Goal: Transaction & Acquisition: Obtain resource

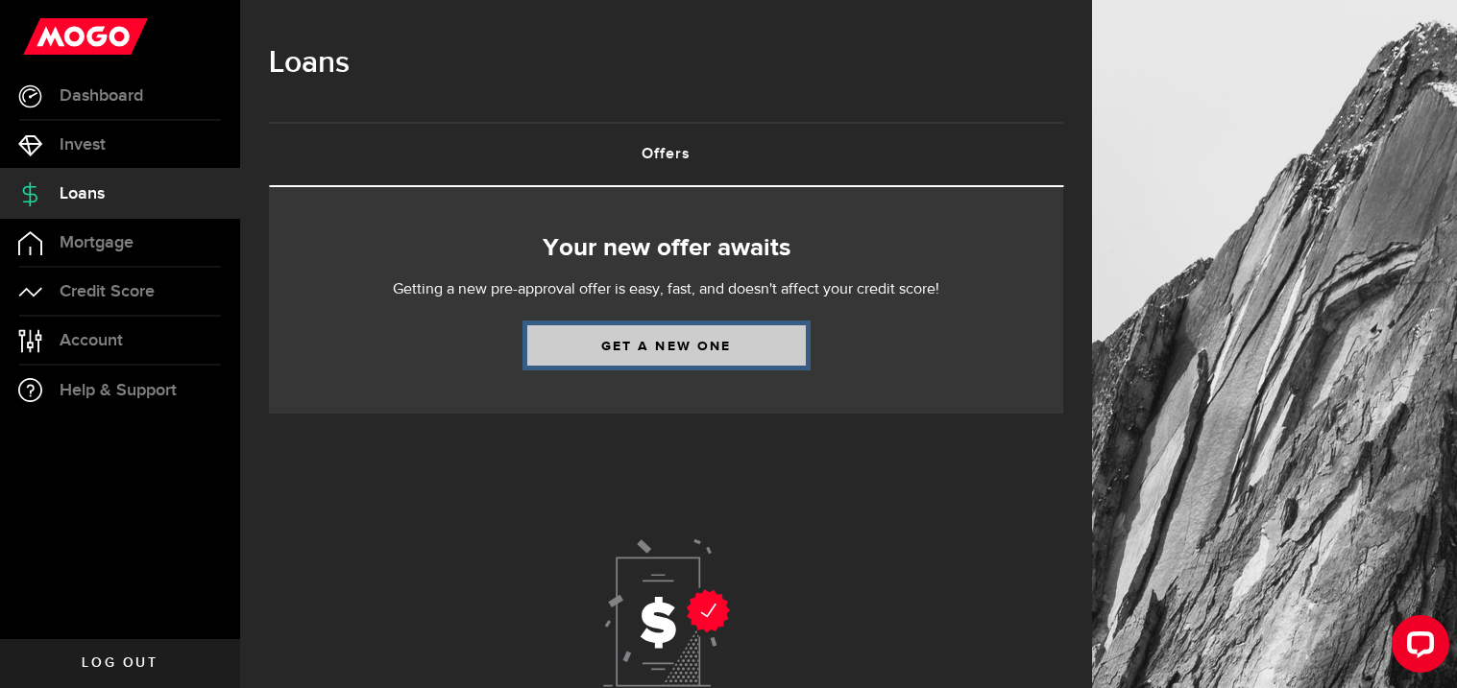
click at [667, 351] on link "Get a new one" at bounding box center [666, 345] width 278 height 40
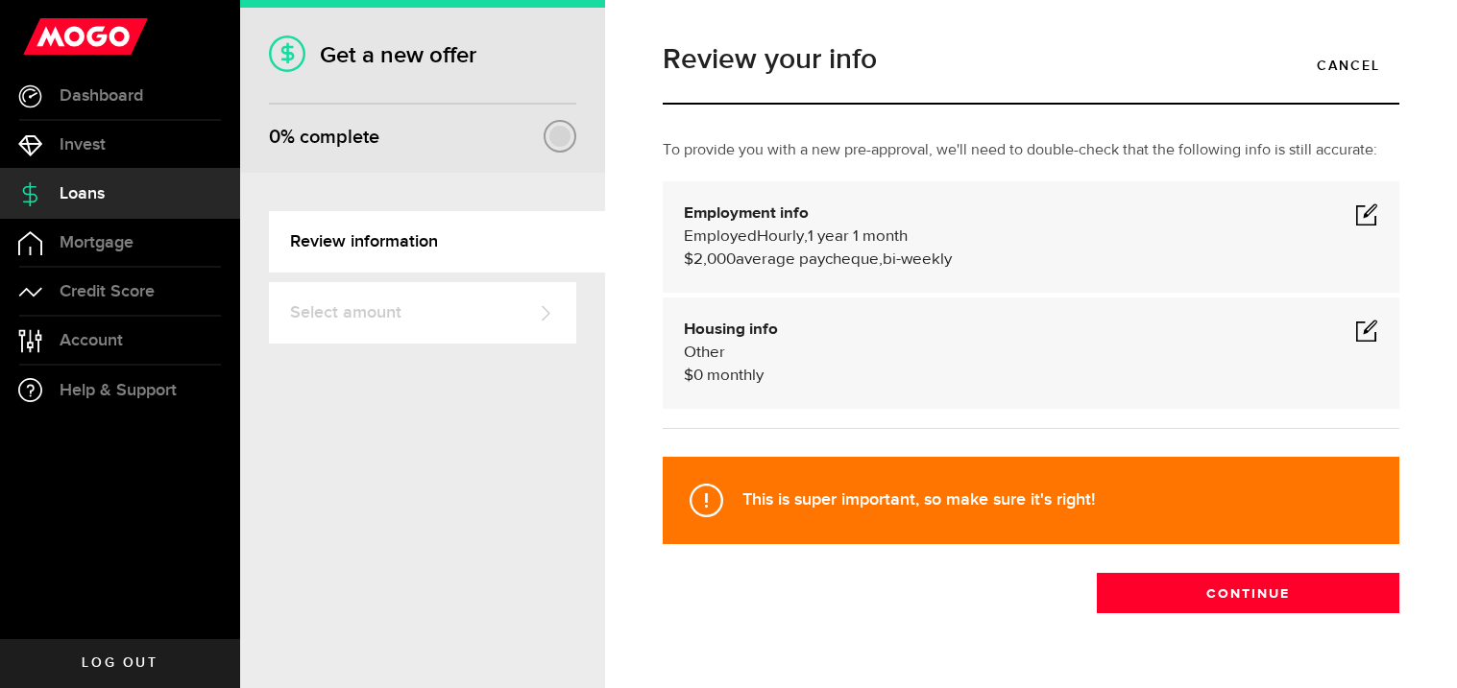
click at [1372, 220] on span at bounding box center [1366, 214] width 23 height 23
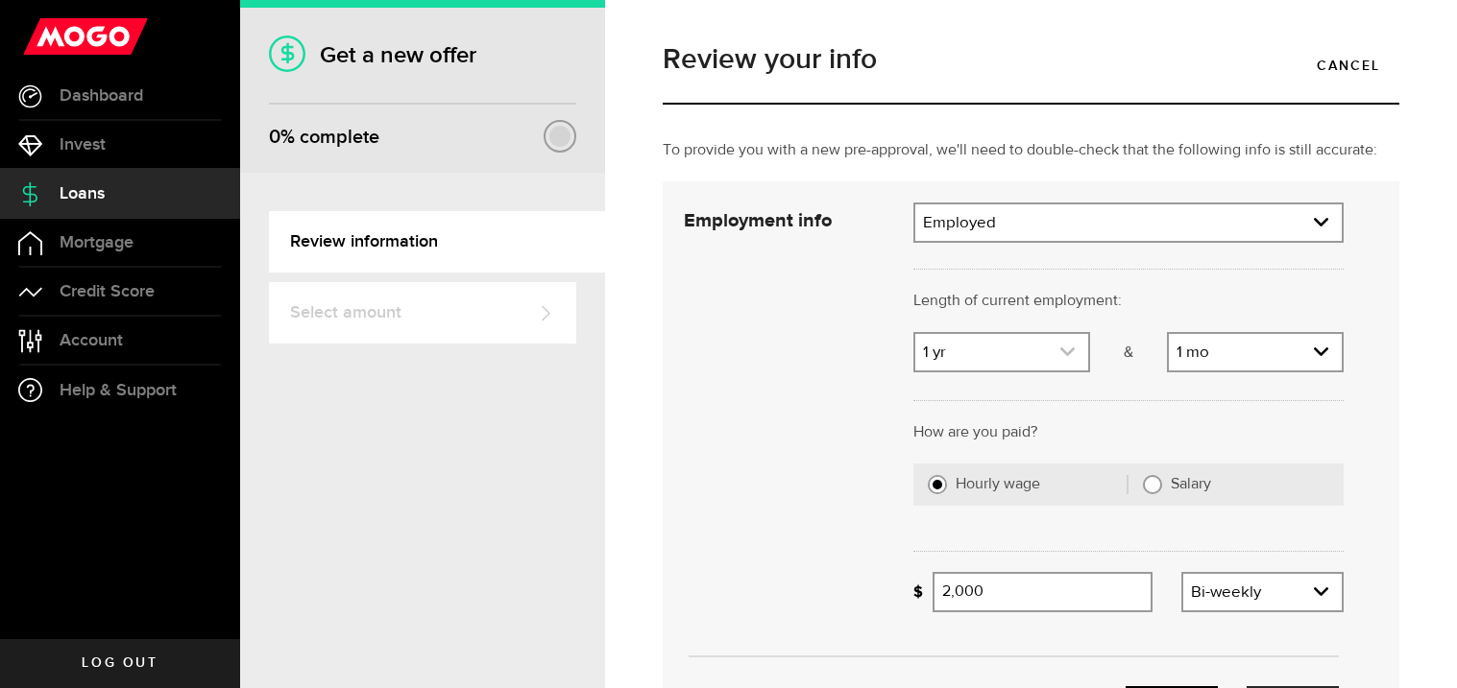
click at [1069, 353] on use "expand select" at bounding box center [1067, 352] width 14 height 9
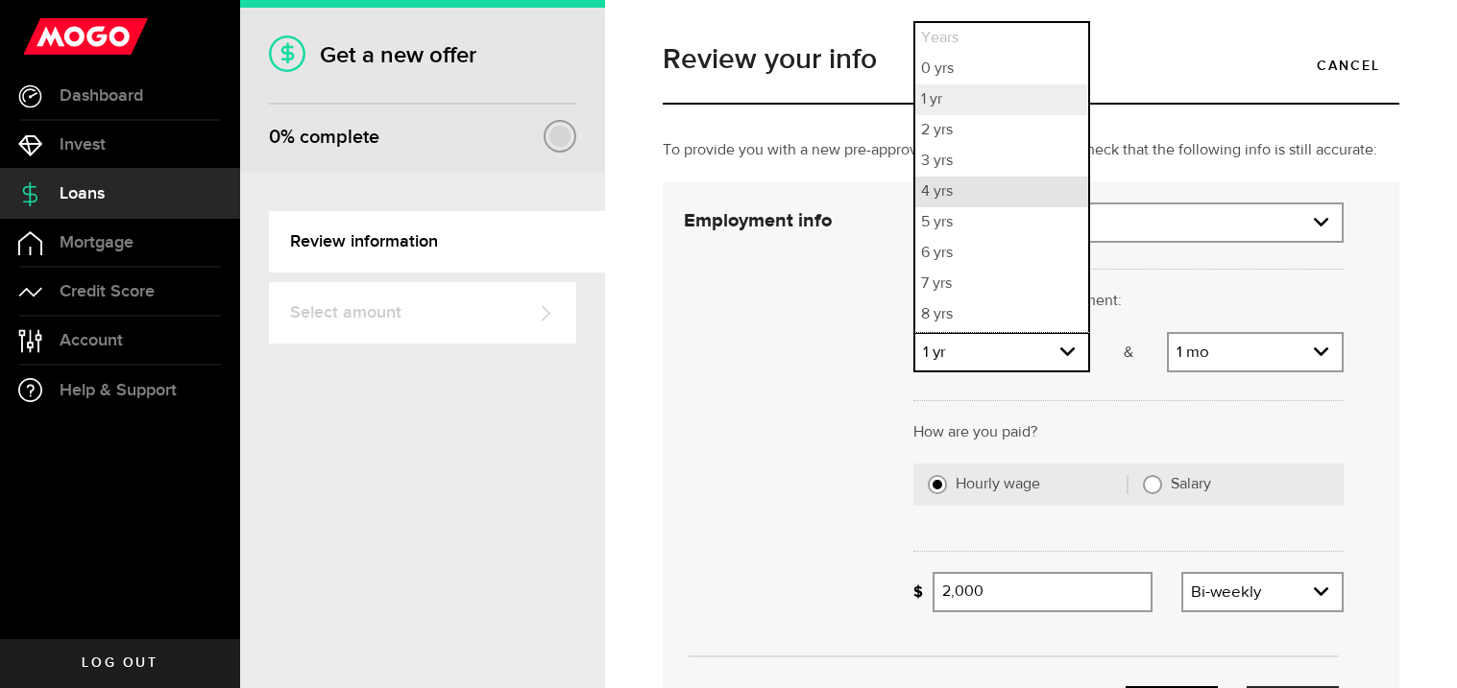
click at [981, 190] on li "4 yrs" at bounding box center [1001, 192] width 173 height 31
select select "4"
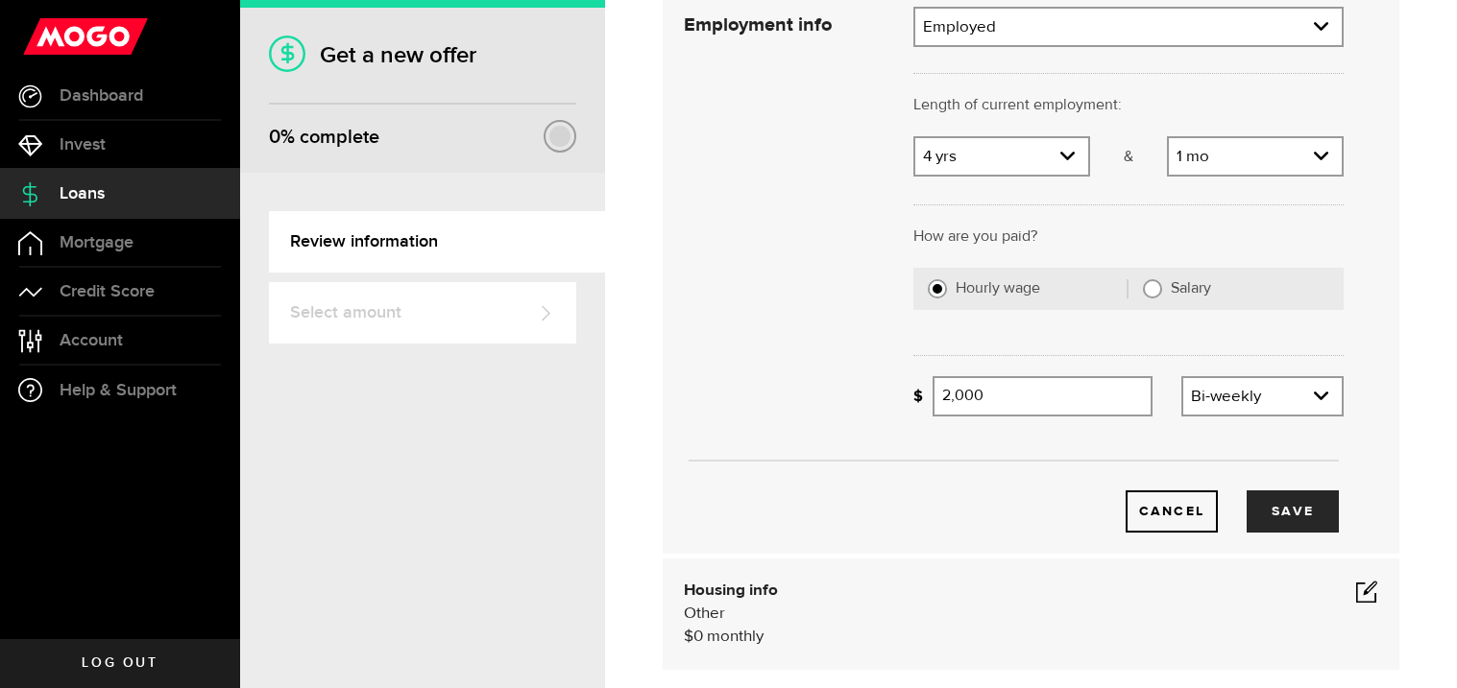
scroll to position [198, 0]
click at [1095, 394] on input "2,000" at bounding box center [1042, 394] width 220 height 40
type input "2"
type input "1"
click at [1302, 498] on button "Save" at bounding box center [1292, 510] width 92 height 42
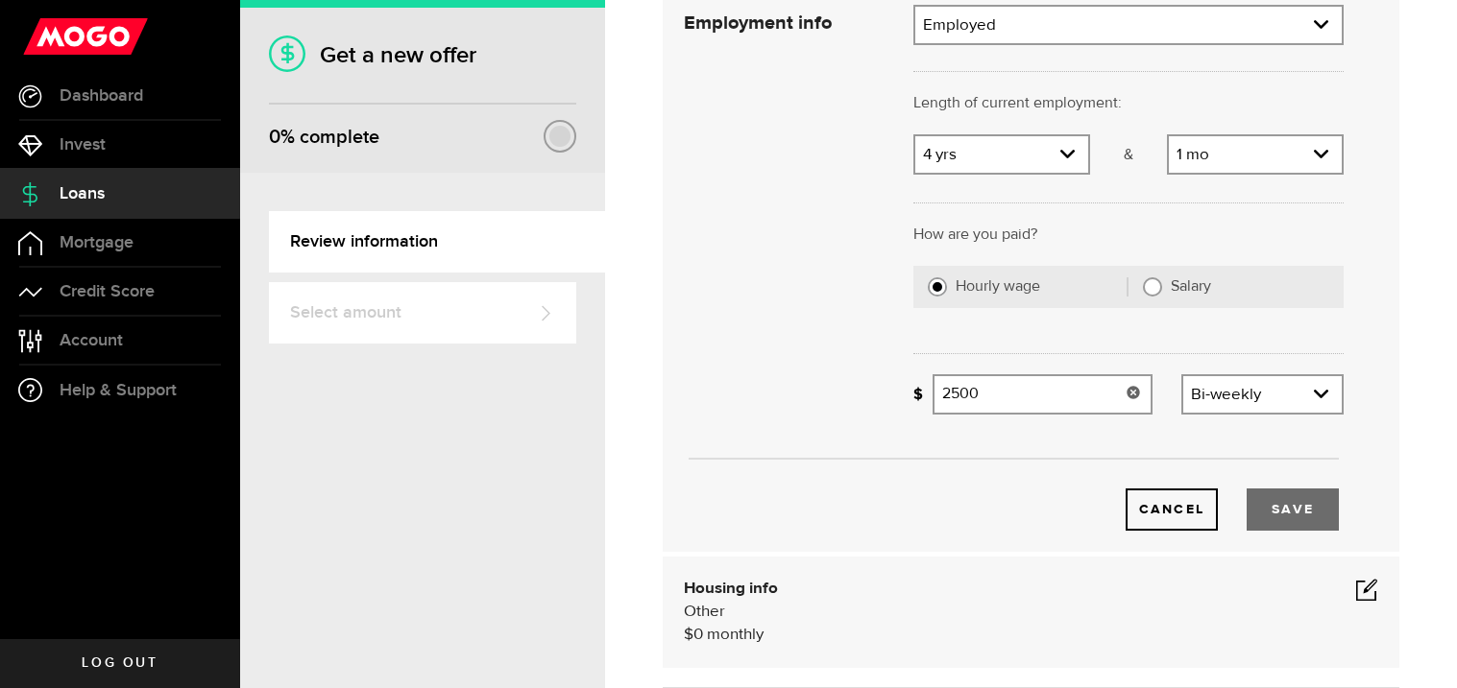
type input "2,500"
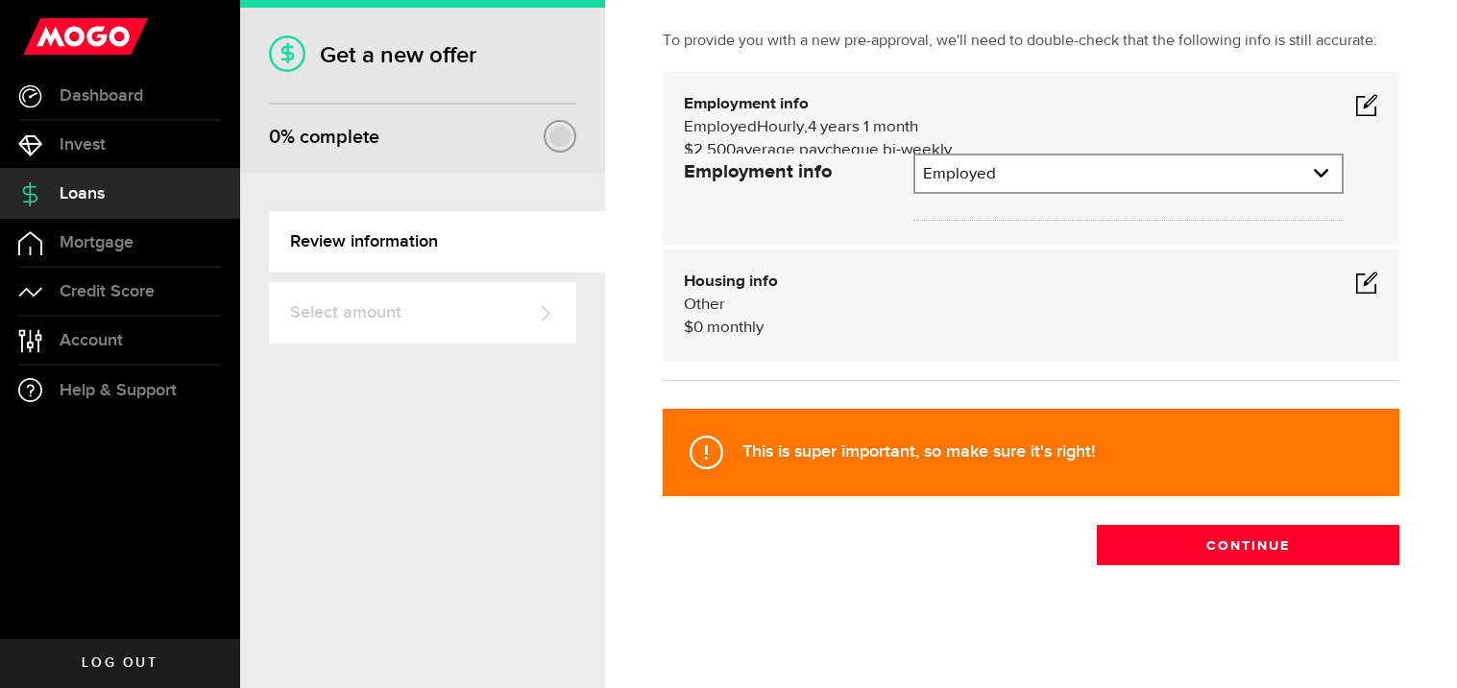
scroll to position [46, 0]
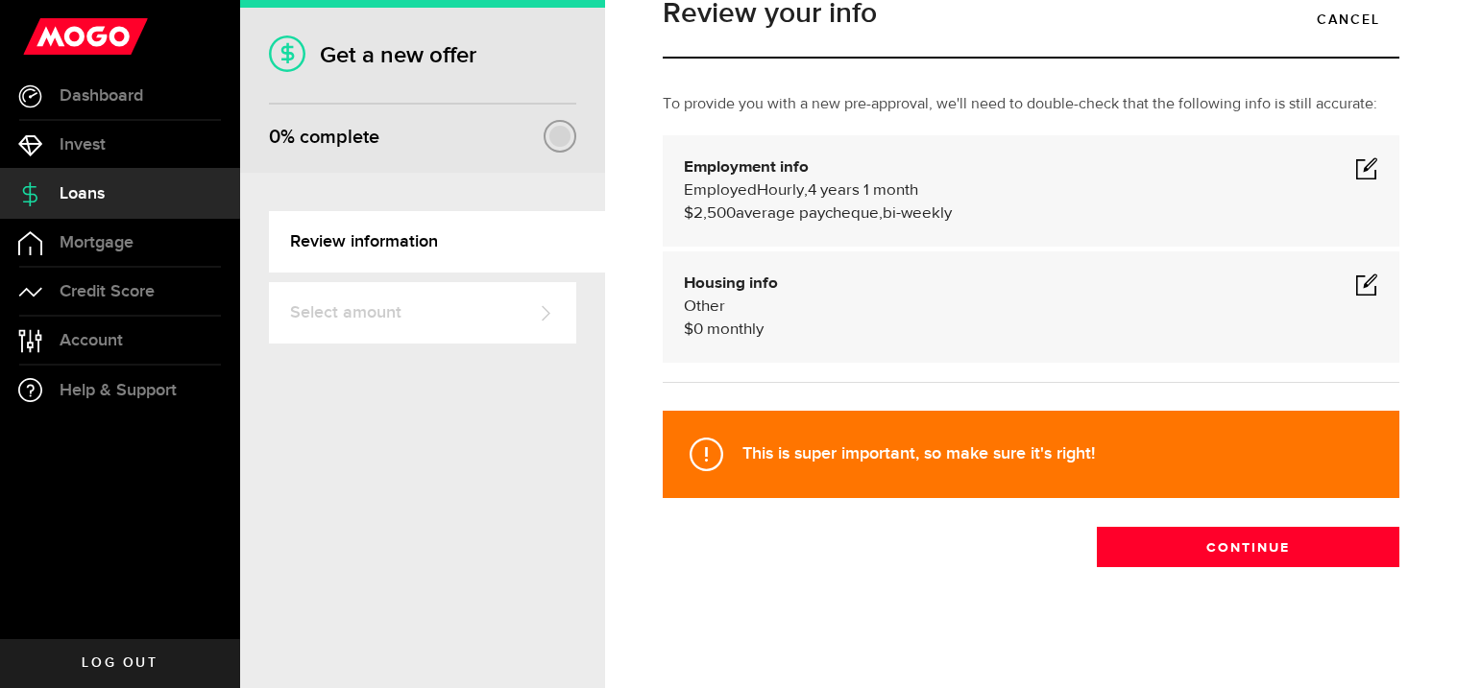
click at [1366, 285] on span at bounding box center [1366, 284] width 23 height 23
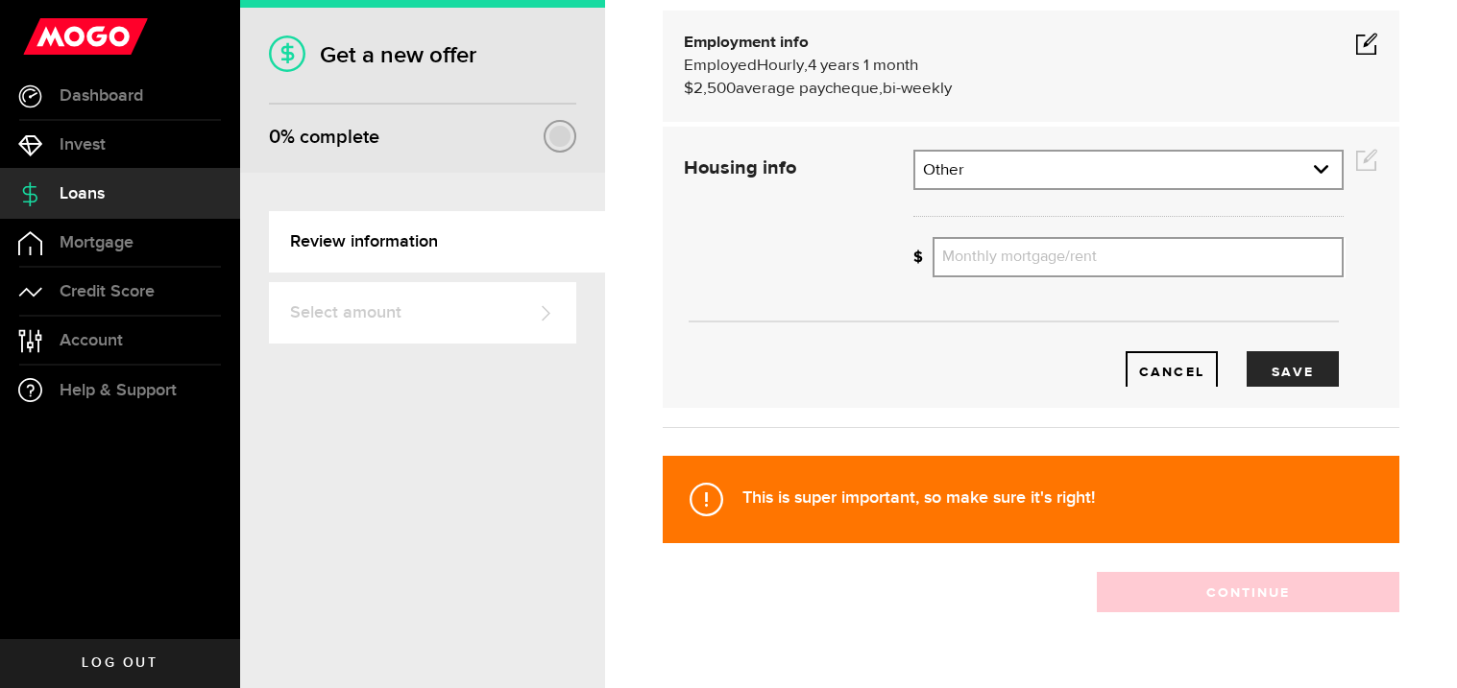
scroll to position [179, 0]
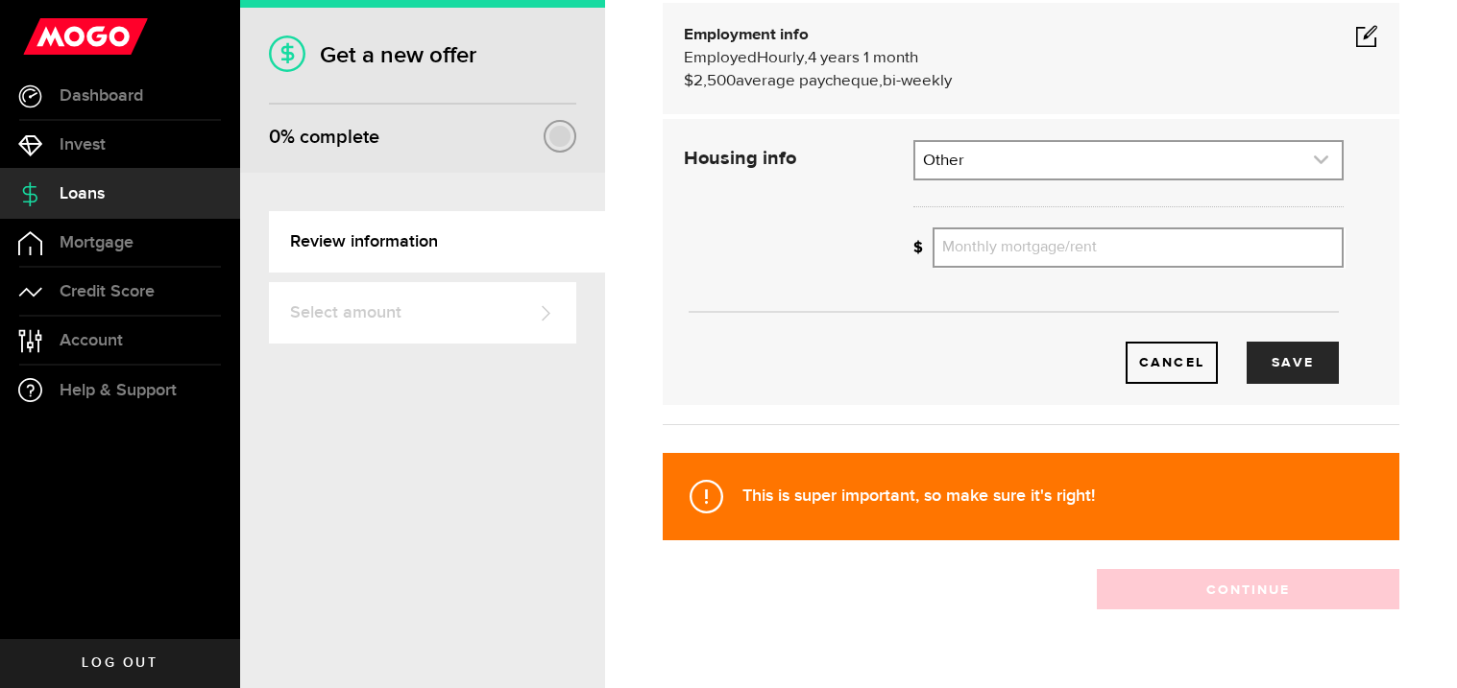
click at [1329, 161] on icon "expand select" at bounding box center [1321, 160] width 16 height 16
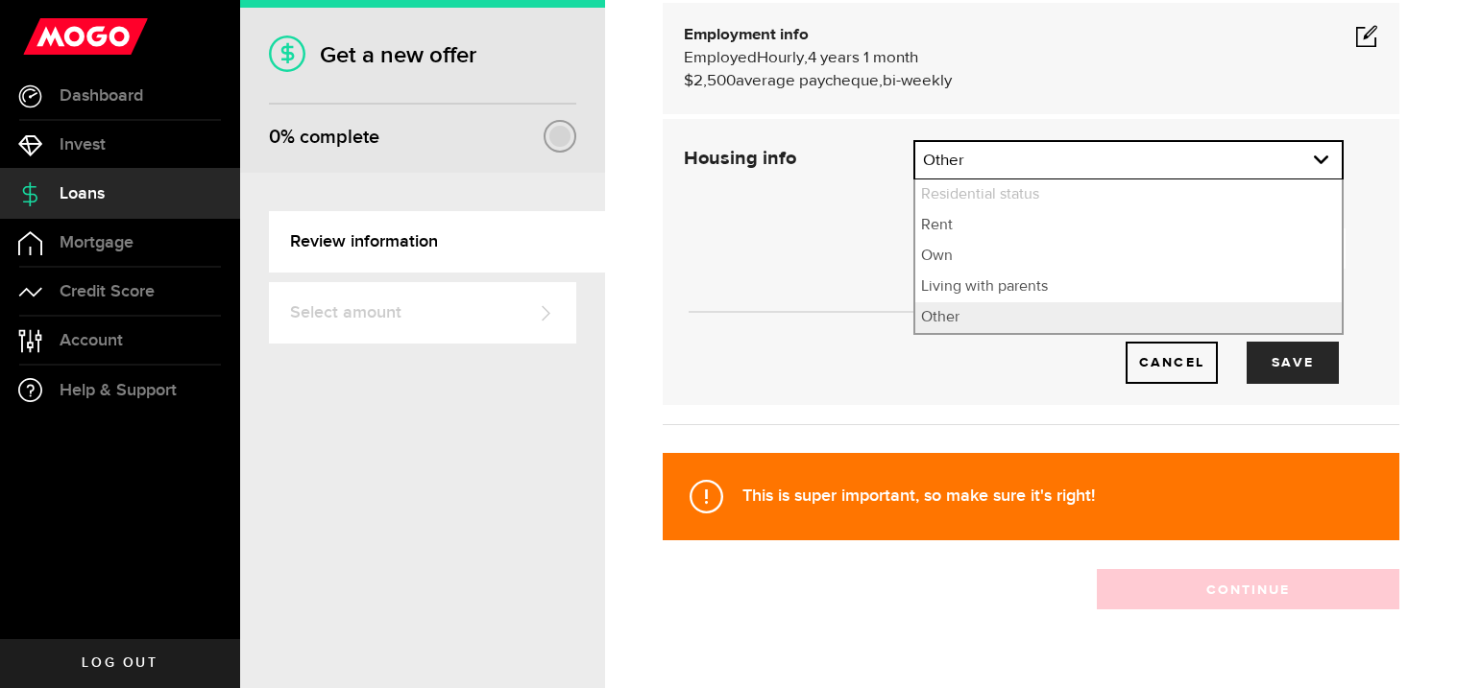
click at [1263, 205] on li "Residential status" at bounding box center [1128, 195] width 426 height 31
click at [1241, 241] on li "Own" at bounding box center [1128, 256] width 426 height 31
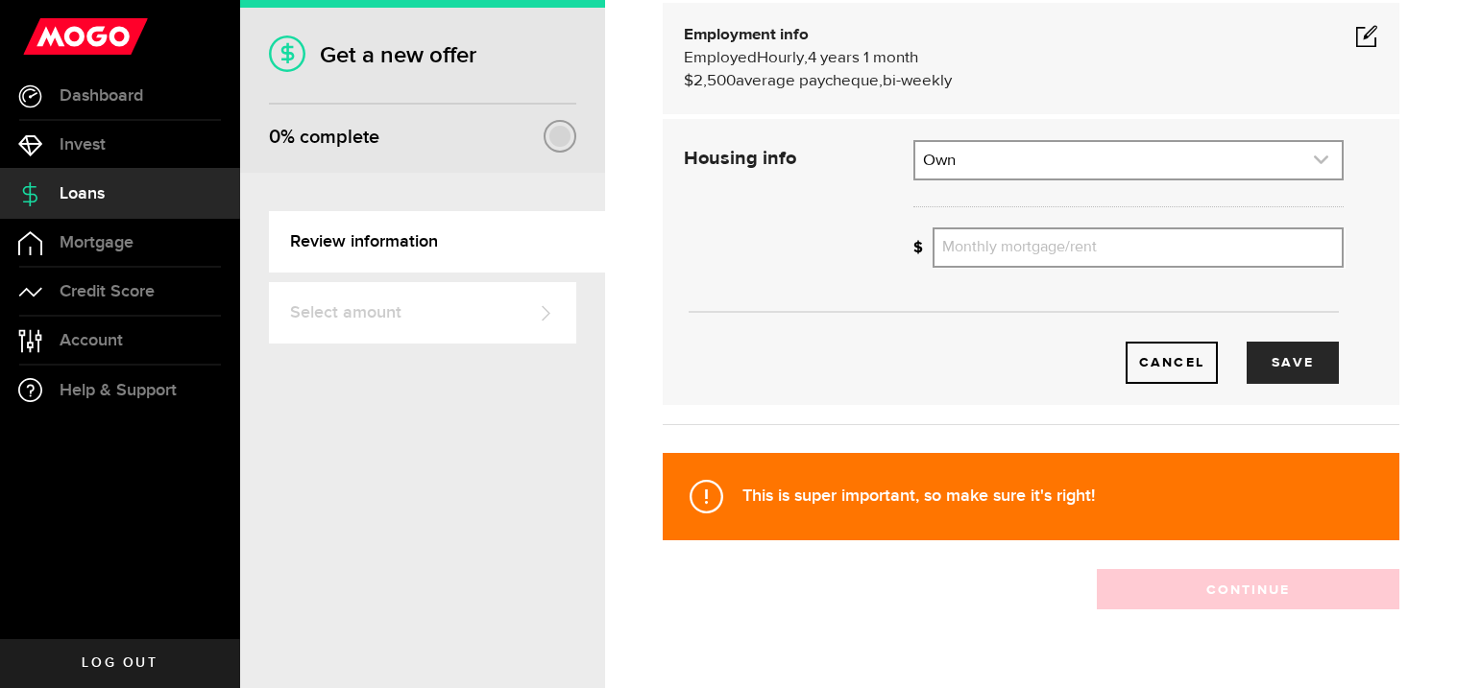
click at [1251, 154] on link "expand select" at bounding box center [1128, 160] width 426 height 36
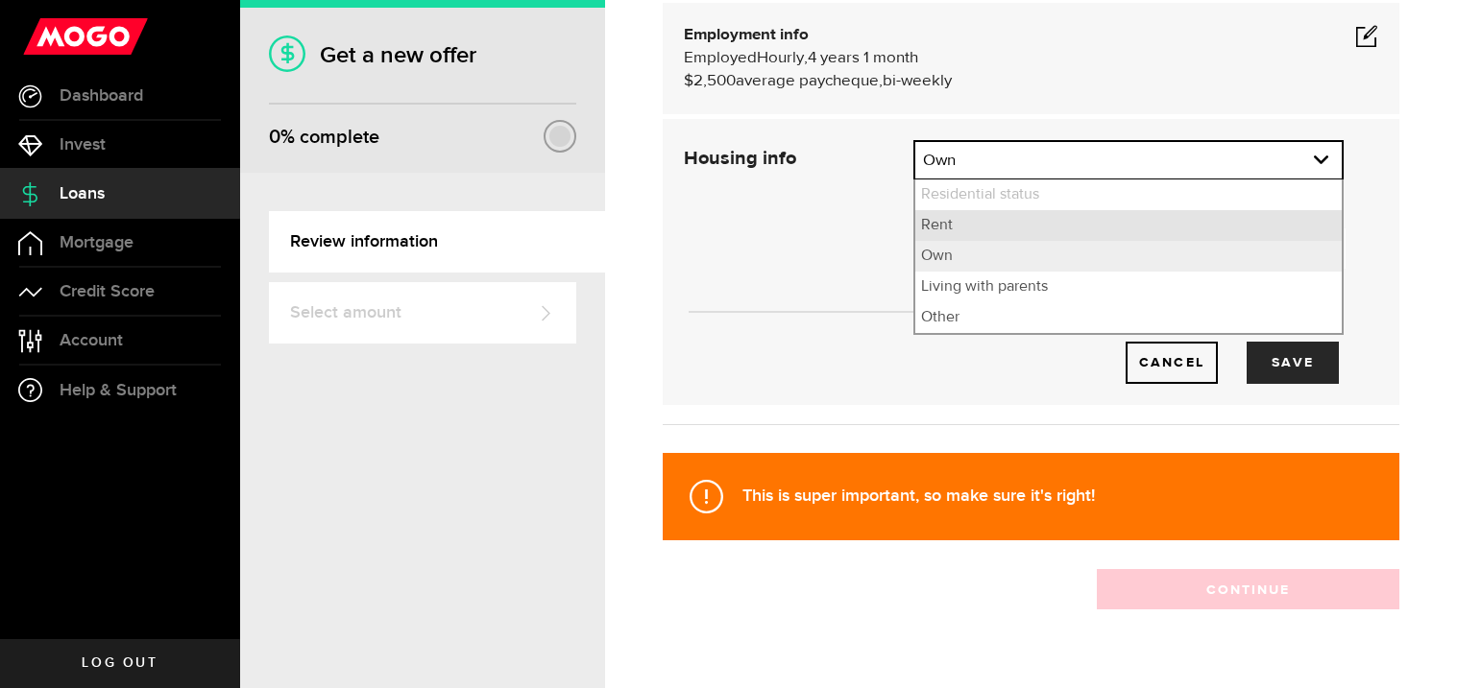
click at [1147, 229] on li "Rent" at bounding box center [1128, 225] width 426 height 31
select select "Rent"
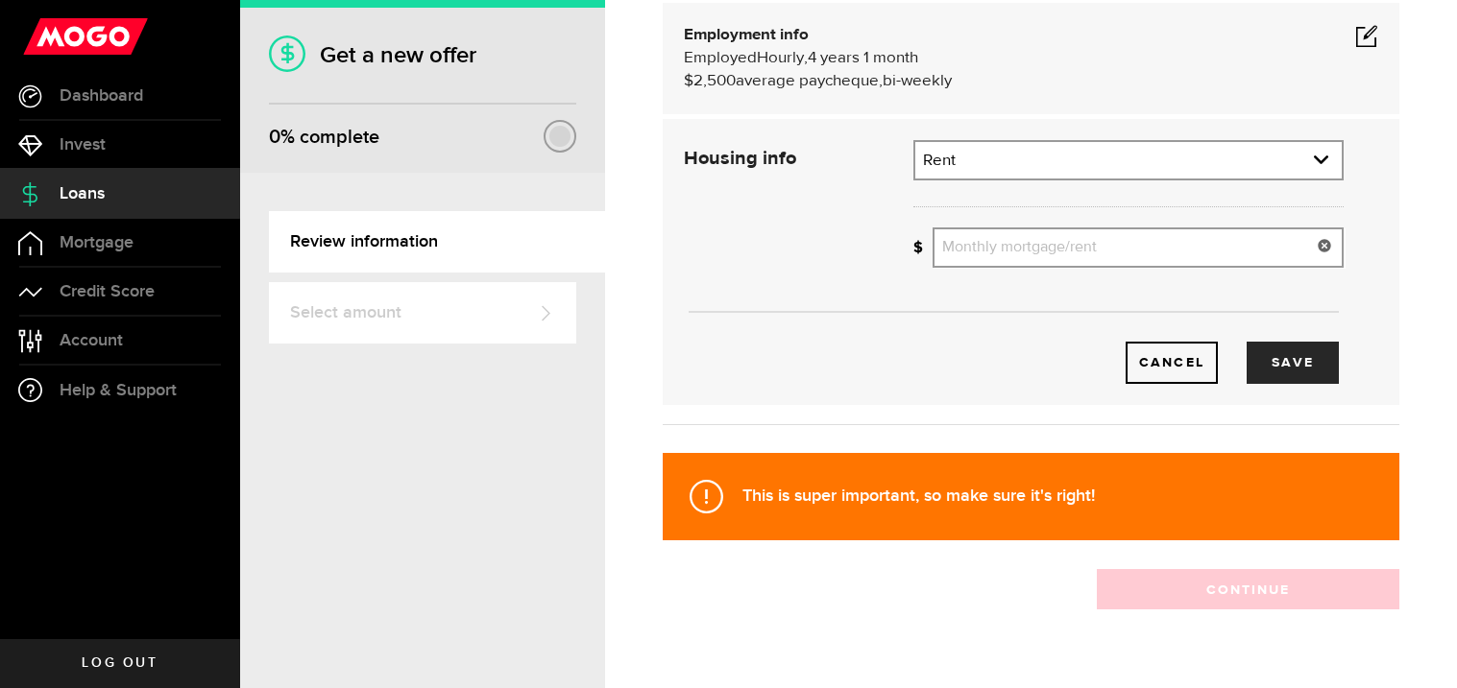
click at [1176, 244] on input "Monthly mortgage/rent" at bounding box center [1137, 248] width 411 height 40
type input "400"
click at [1297, 361] on button "Save" at bounding box center [1292, 363] width 92 height 42
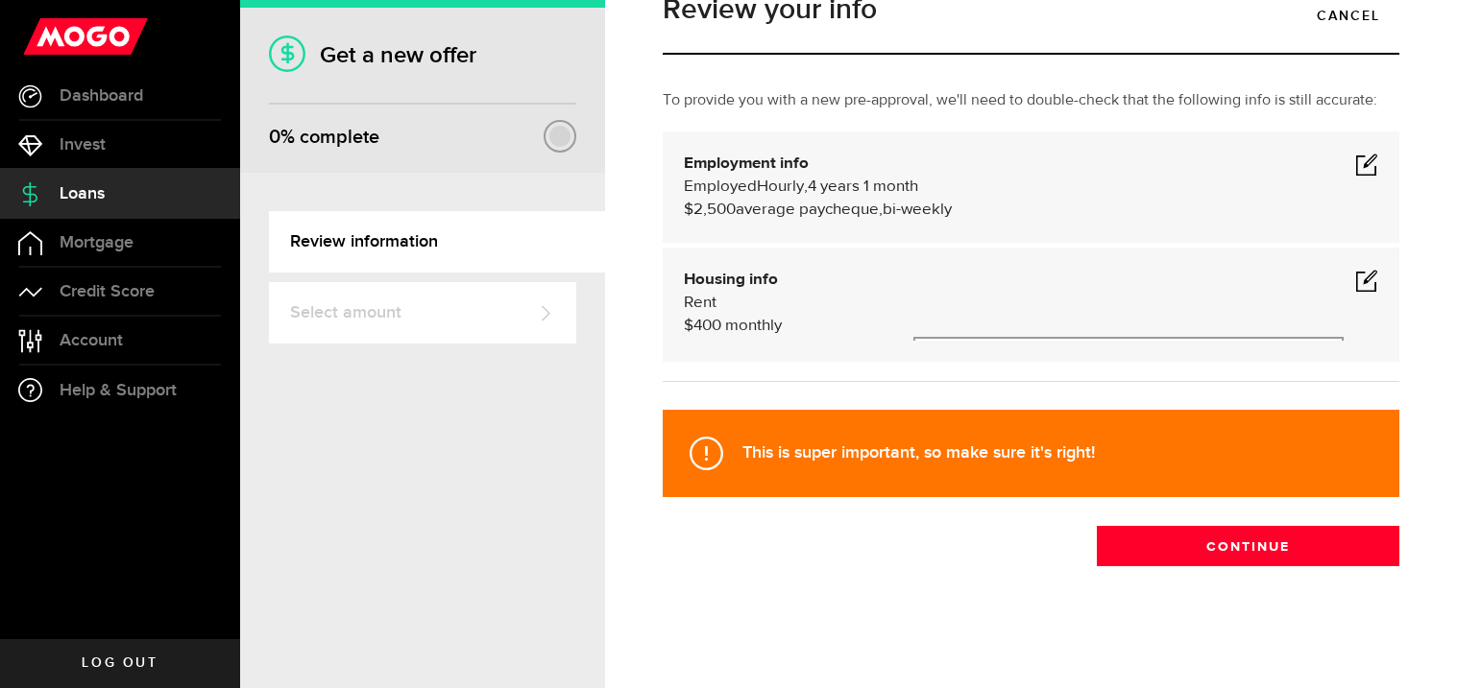
scroll to position [46, 0]
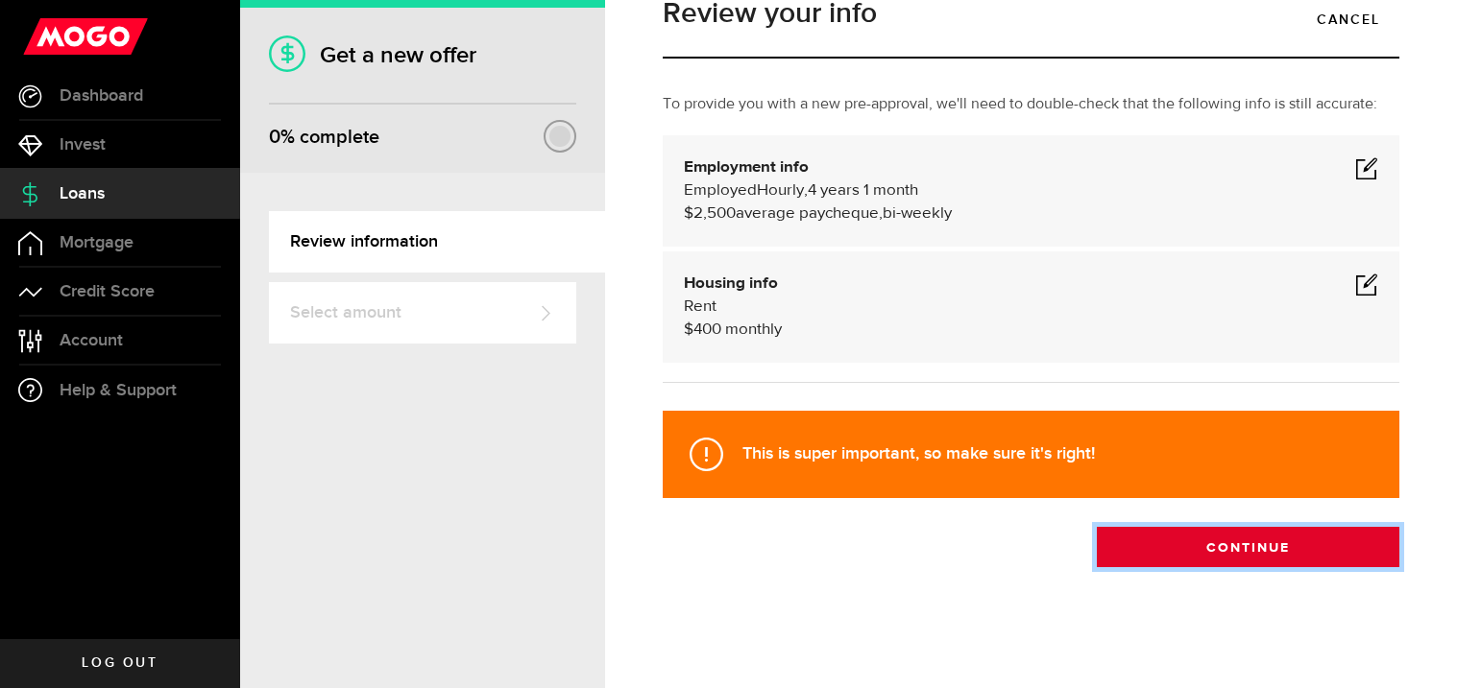
click at [1266, 545] on button "Continue" at bounding box center [1247, 547] width 302 height 40
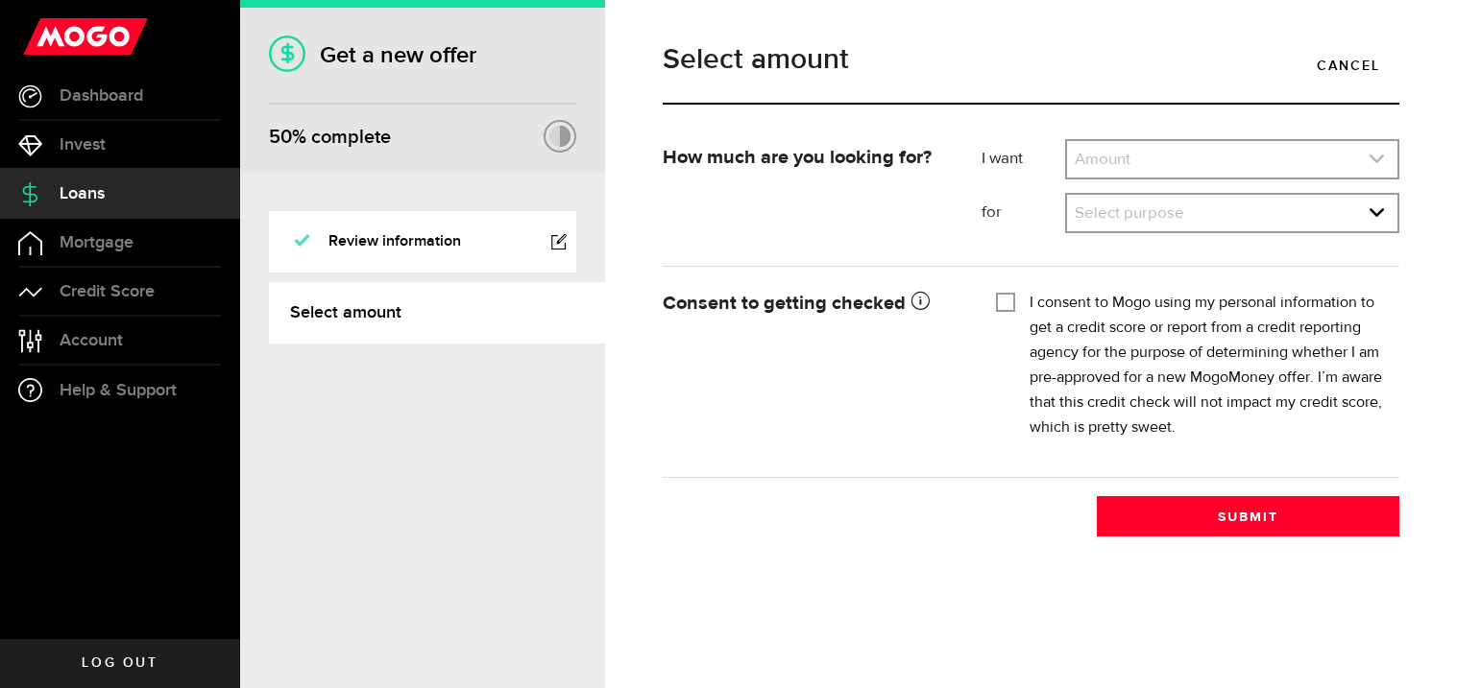
click at [1377, 157] on icon "expand select" at bounding box center [1376, 159] width 16 height 16
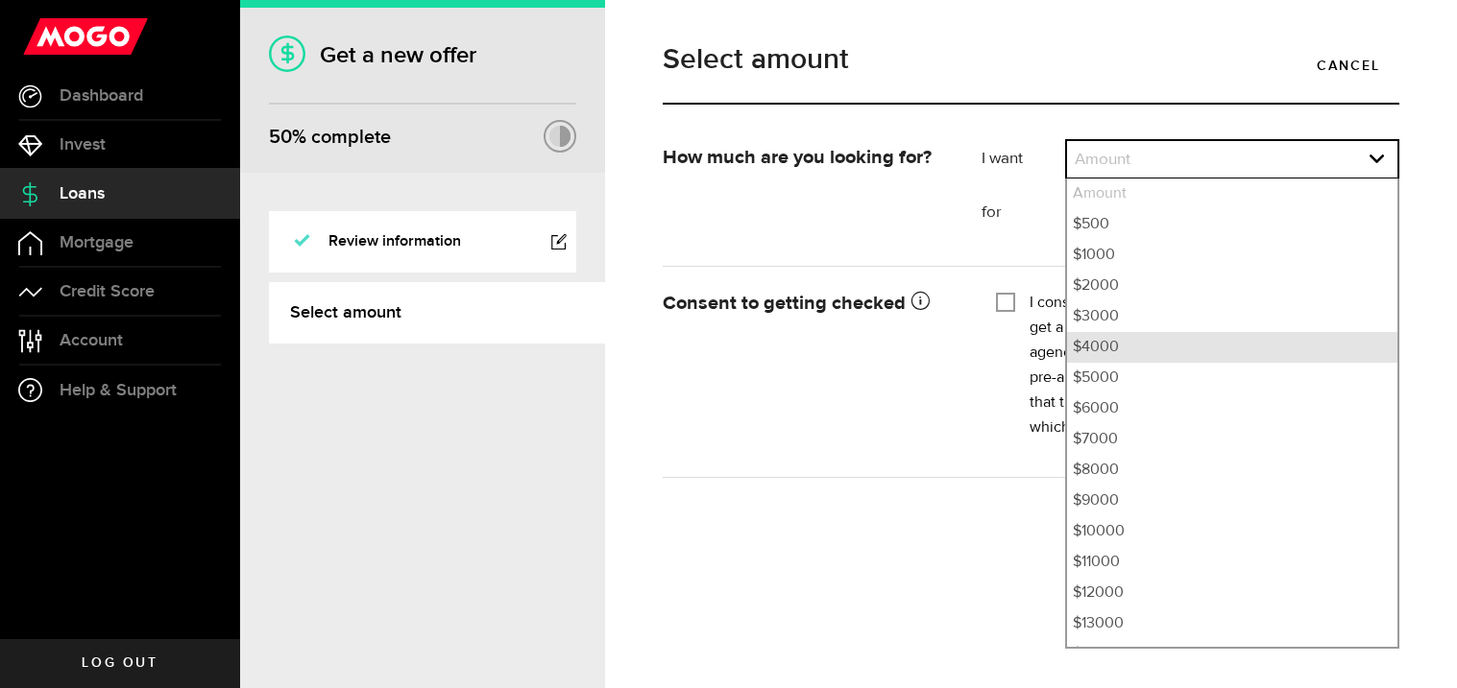
click at [1299, 358] on li "$4000" at bounding box center [1232, 347] width 330 height 31
select select "4000"
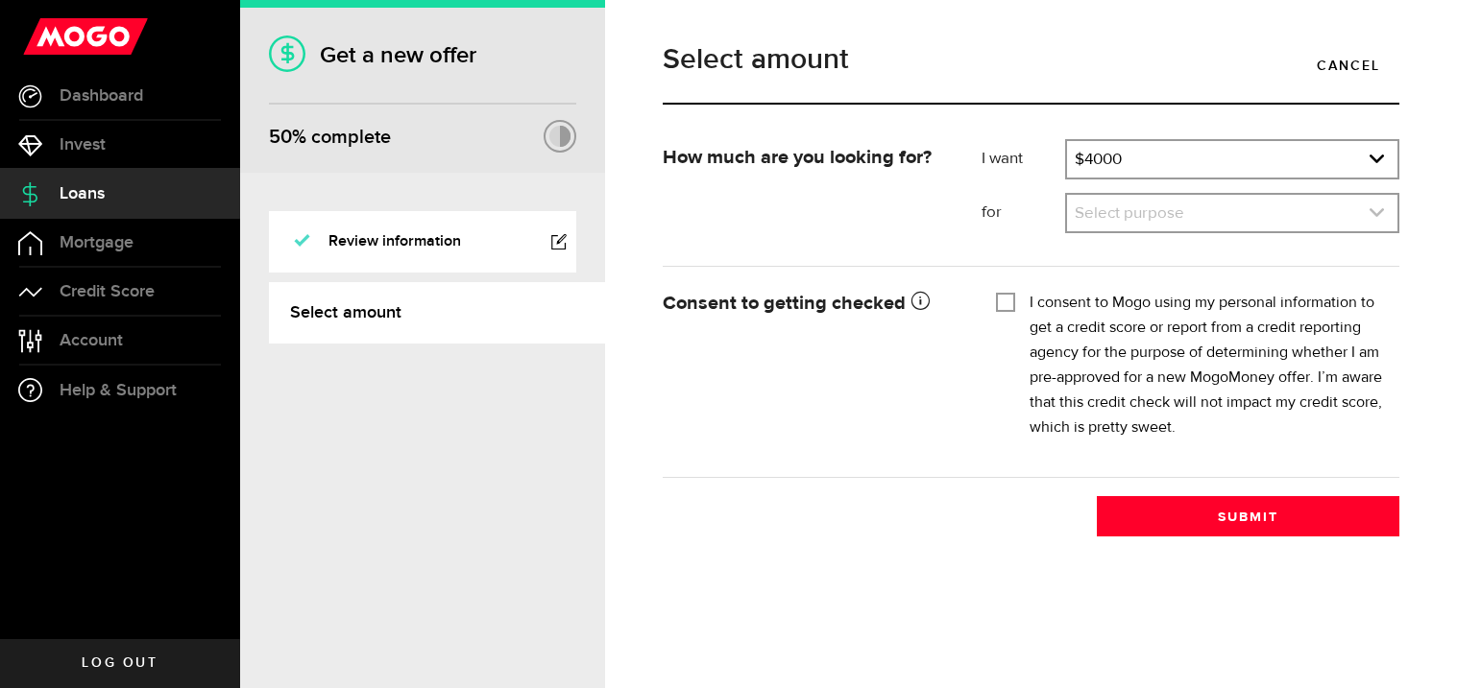
click at [1327, 206] on link "expand select" at bounding box center [1232, 213] width 330 height 36
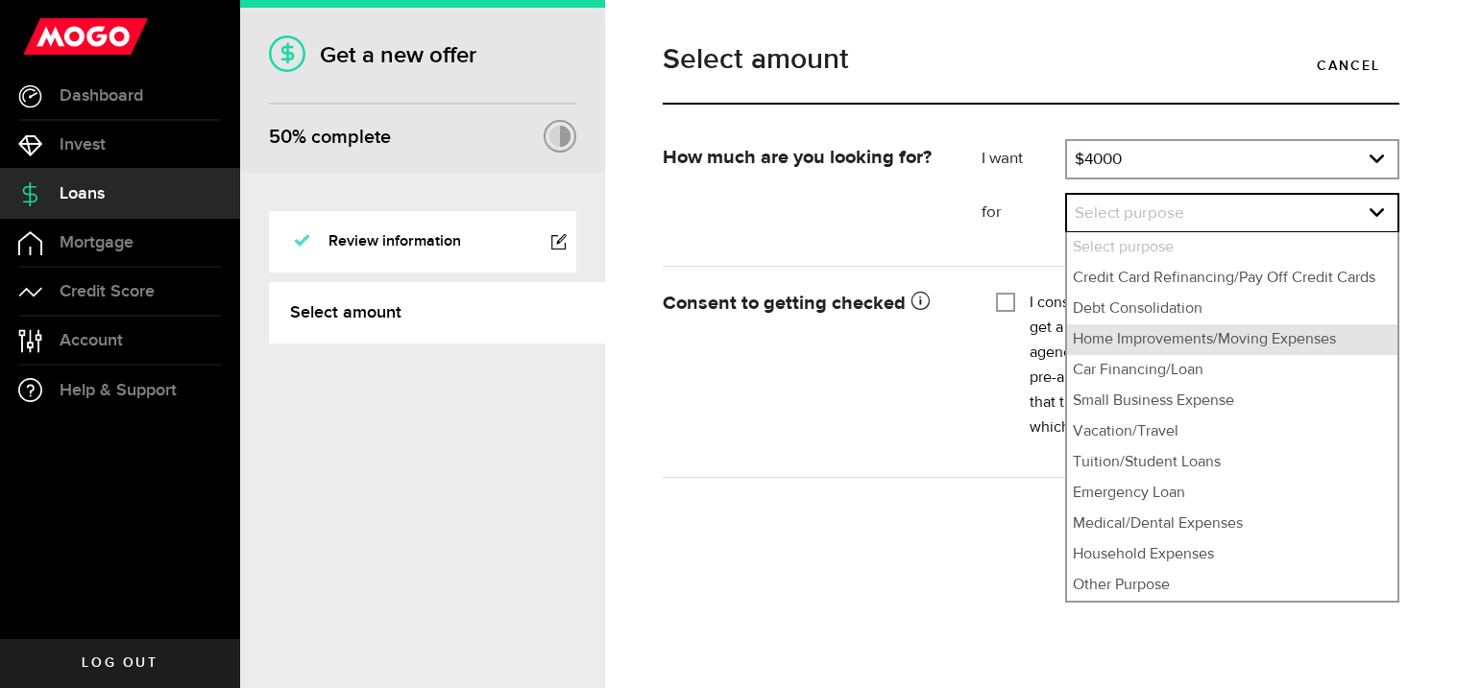
click at [1210, 343] on li "Home Improvements/Moving Expenses" at bounding box center [1232, 340] width 330 height 31
select select "Home Improvements/Moving Expenses"
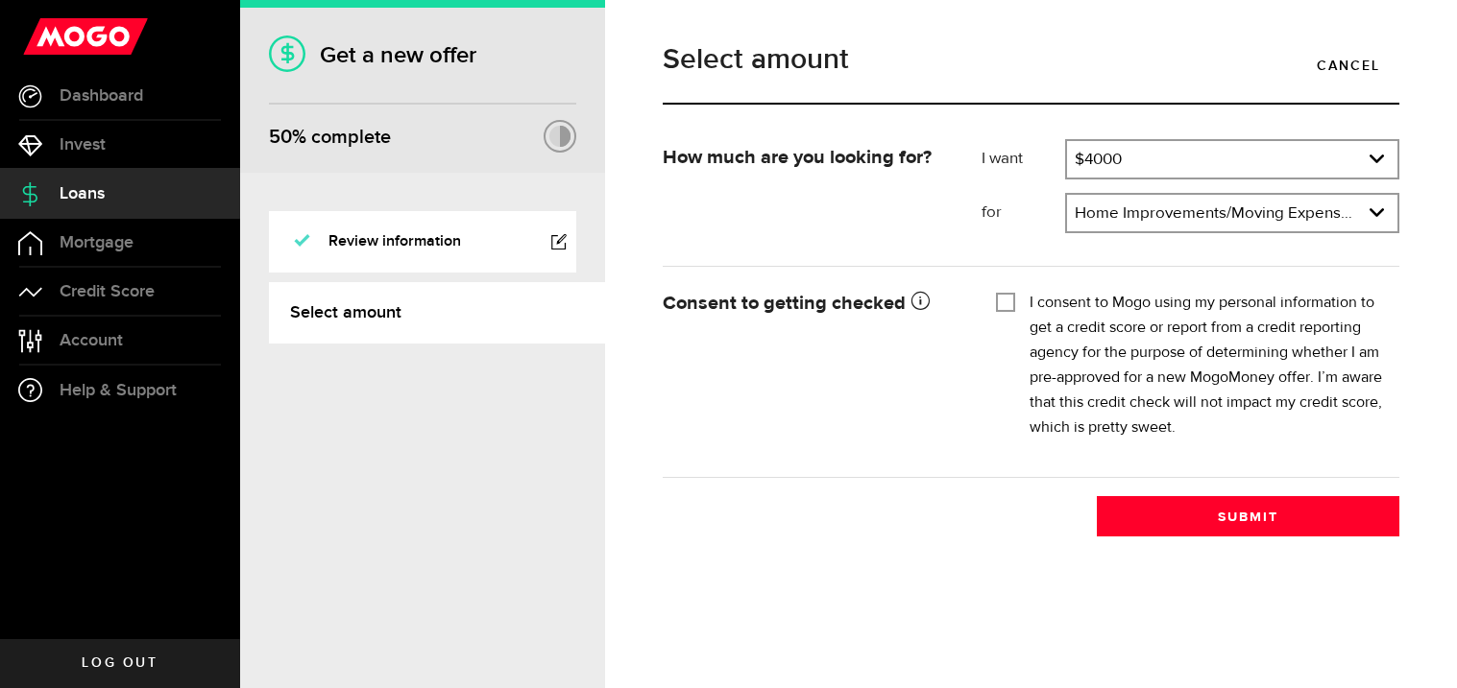
click at [996, 305] on input "I consent to Mogo using my personal information to get a credit score or report…" at bounding box center [1005, 300] width 19 height 19
checkbox input "true"
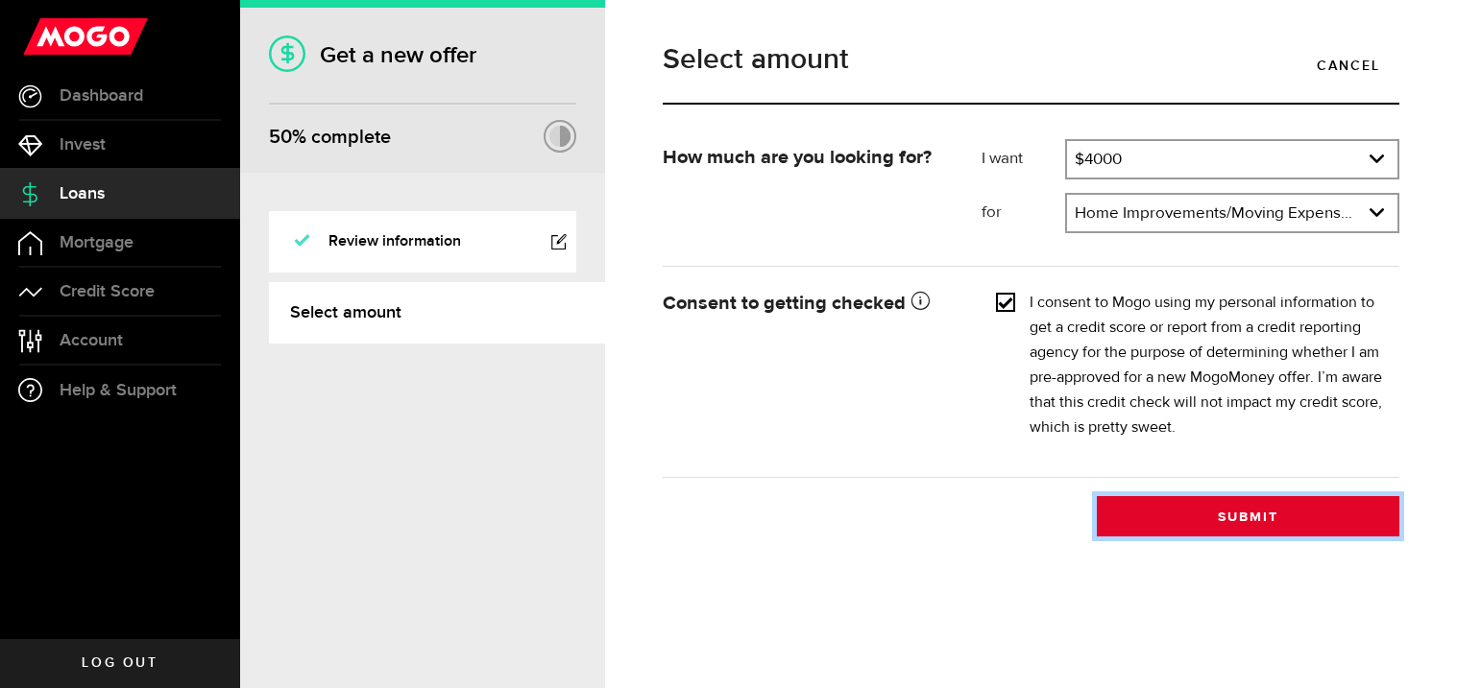
click at [1334, 527] on button "Submit" at bounding box center [1247, 516] width 302 height 40
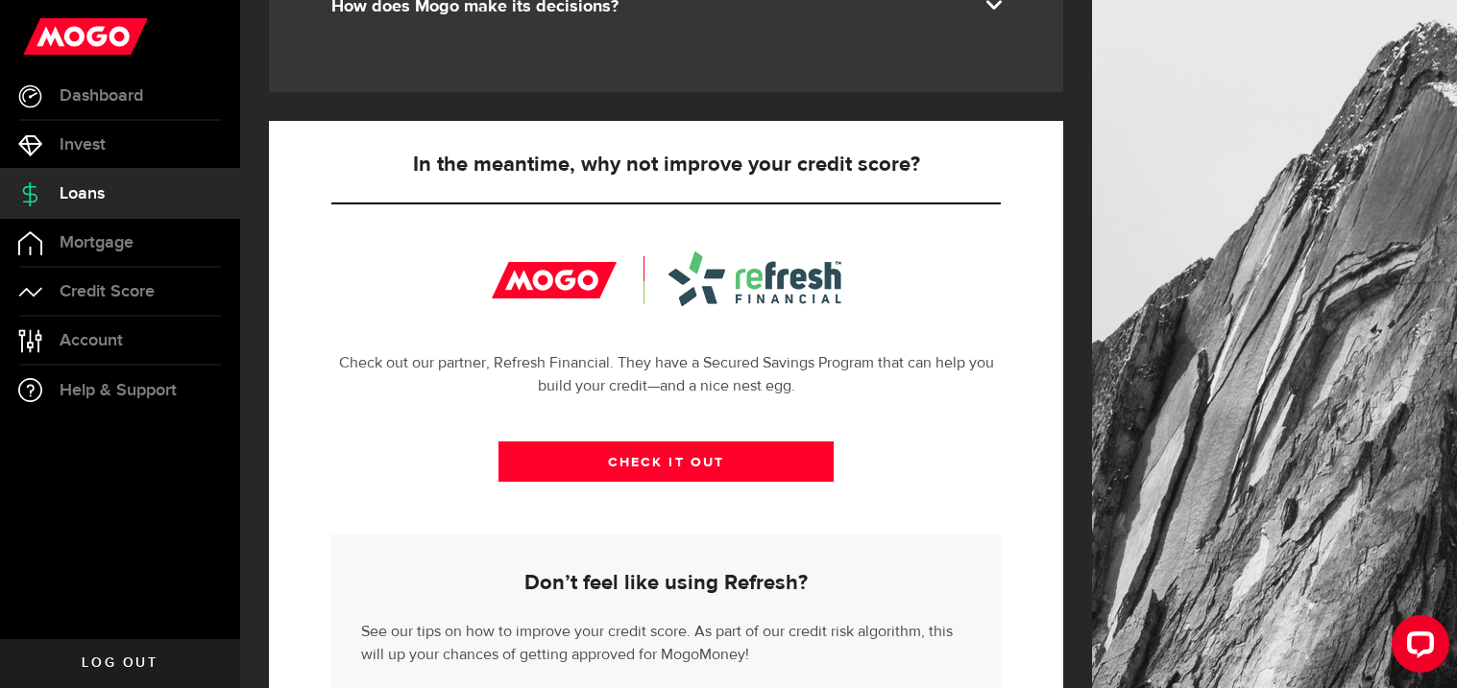
scroll to position [697, 0]
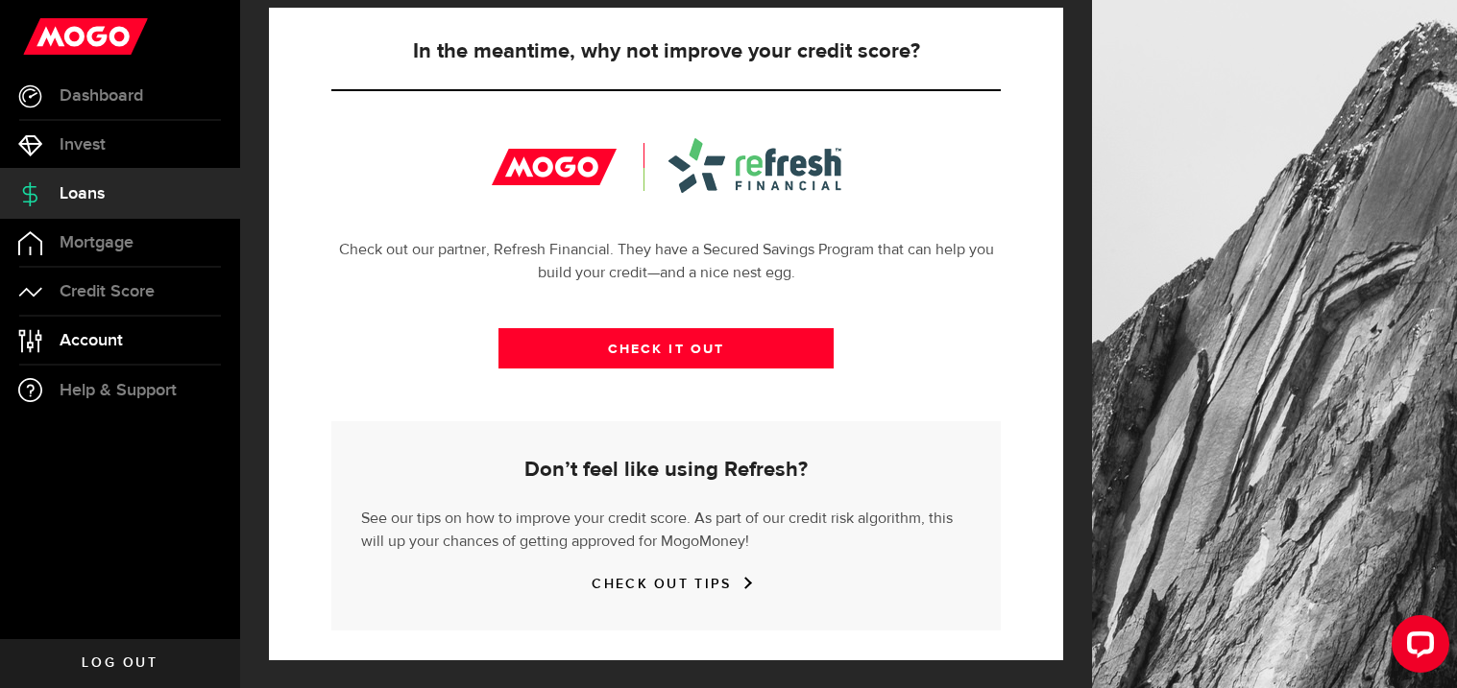
click at [83, 355] on link "Account Compte" at bounding box center [120, 341] width 240 height 48
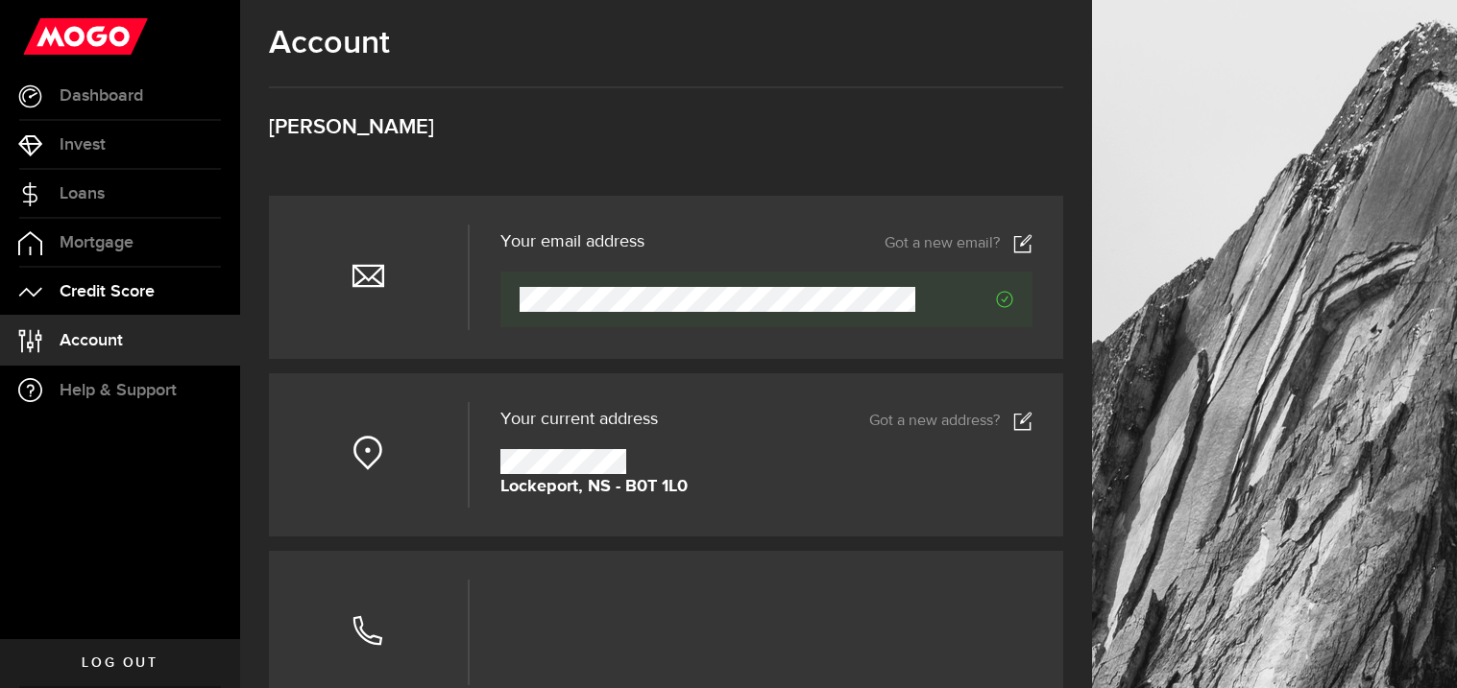
click at [90, 292] on span "Credit Score" at bounding box center [107, 291] width 95 height 17
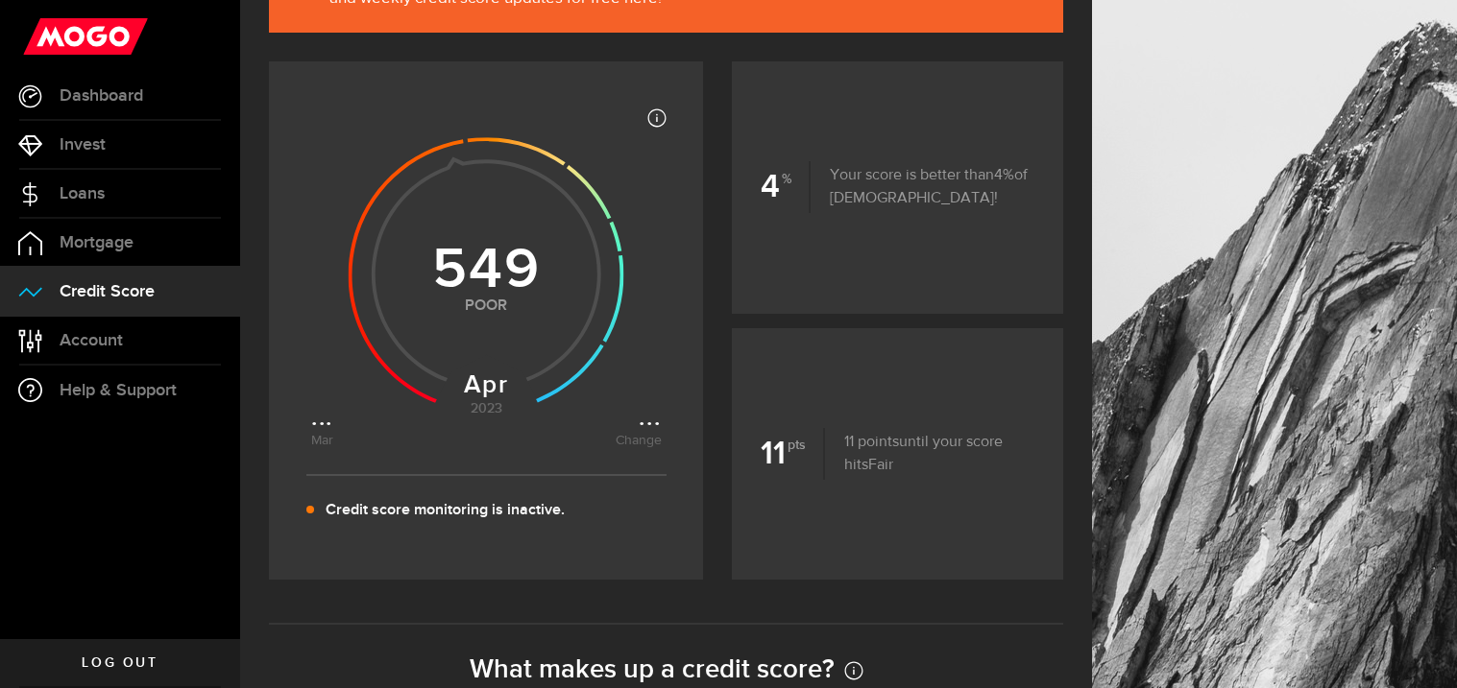
scroll to position [249, 0]
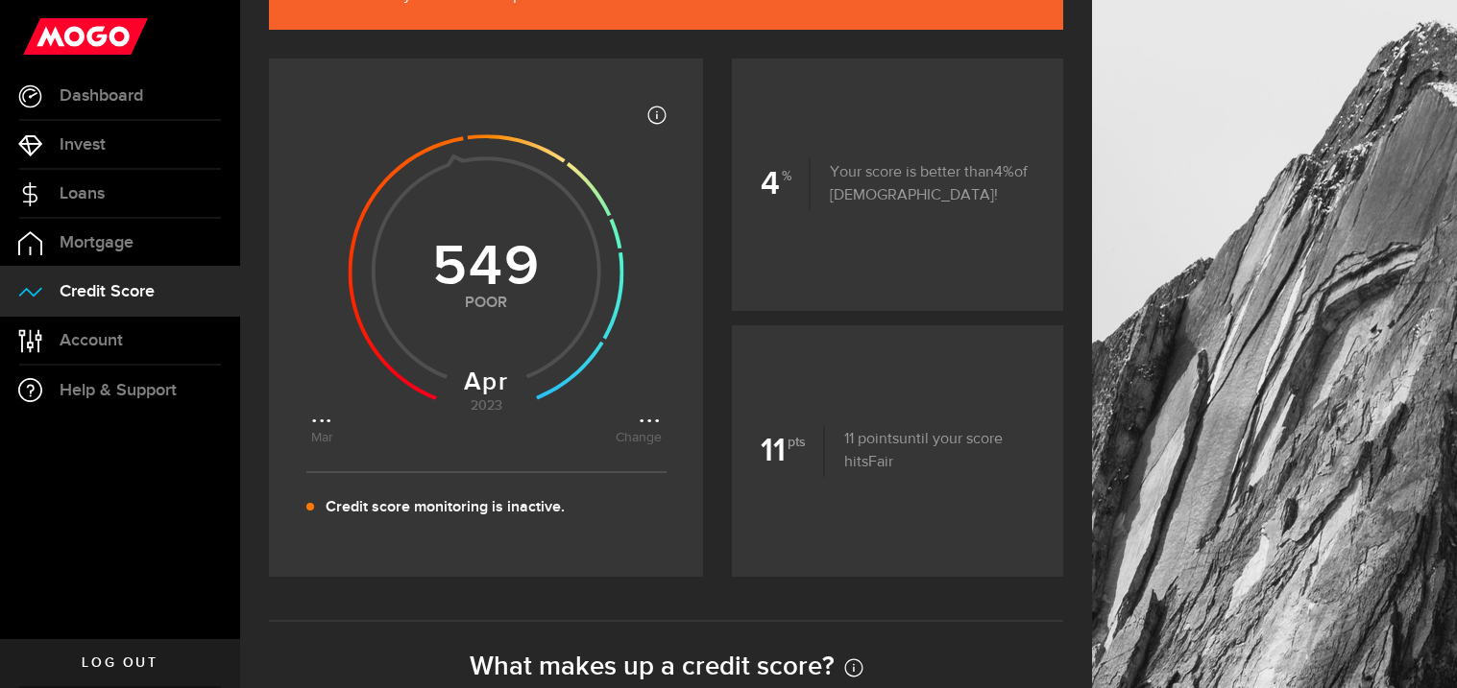
click at [487, 390] on use at bounding box center [487, 272] width 276 height 276
click at [651, 425] on icon at bounding box center [486, 267] width 350 height 350
click at [521, 245] on use at bounding box center [487, 272] width 276 height 276
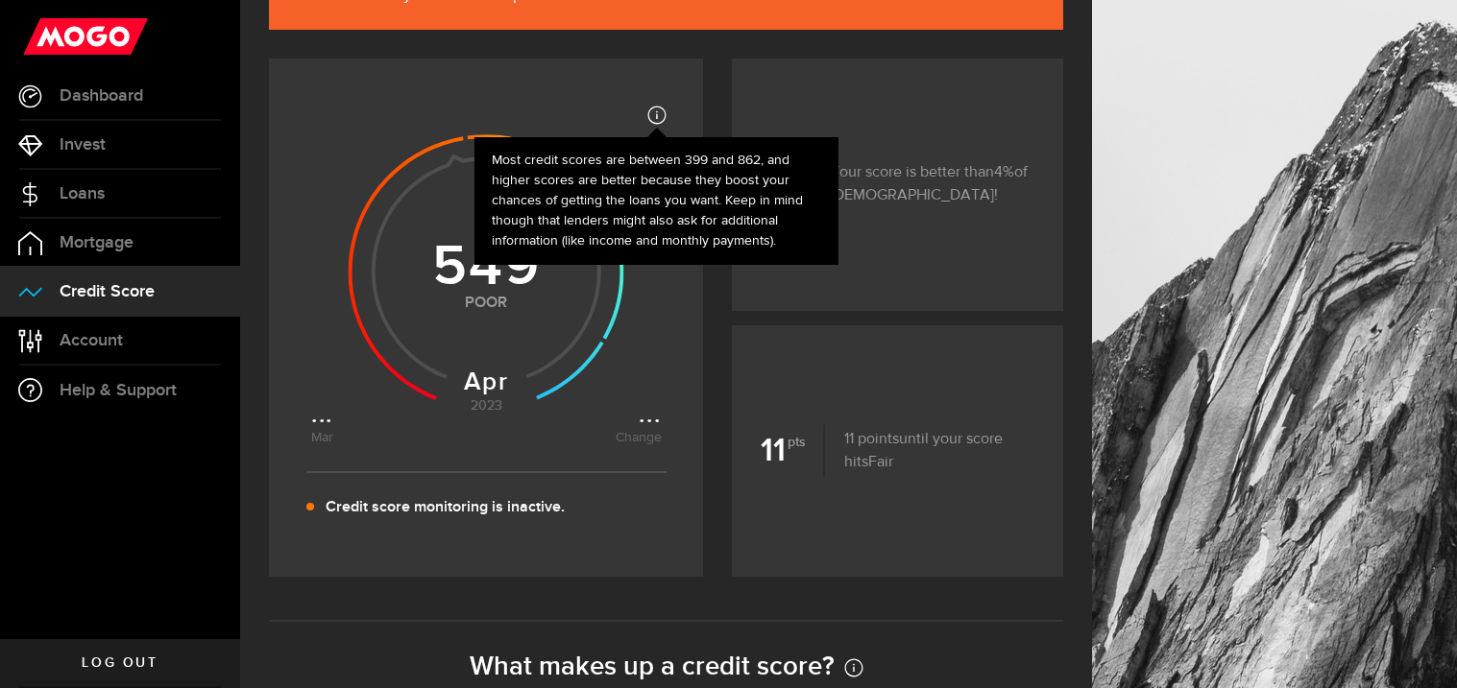
click at [654, 115] on icon at bounding box center [656, 115] width 19 height 19
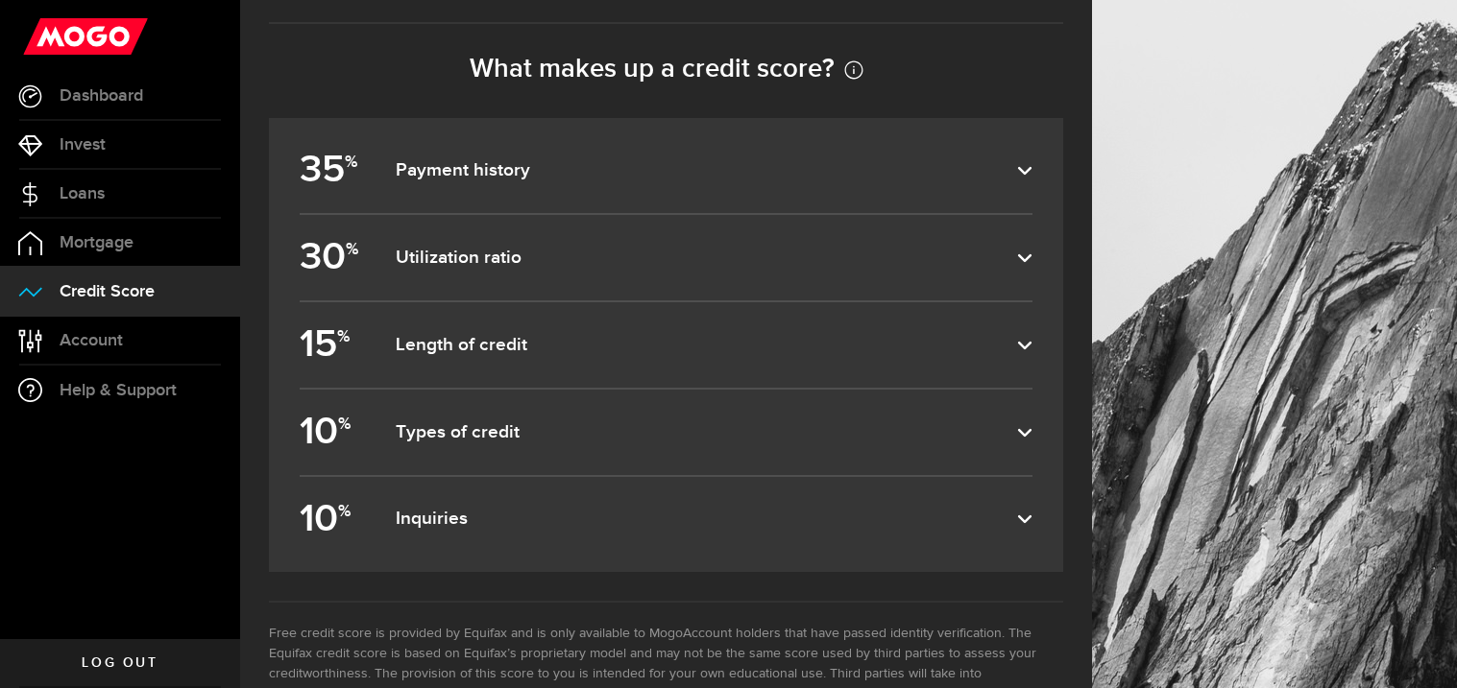
scroll to position [855, 0]
